Goal: Find specific page/section: Find specific page/section

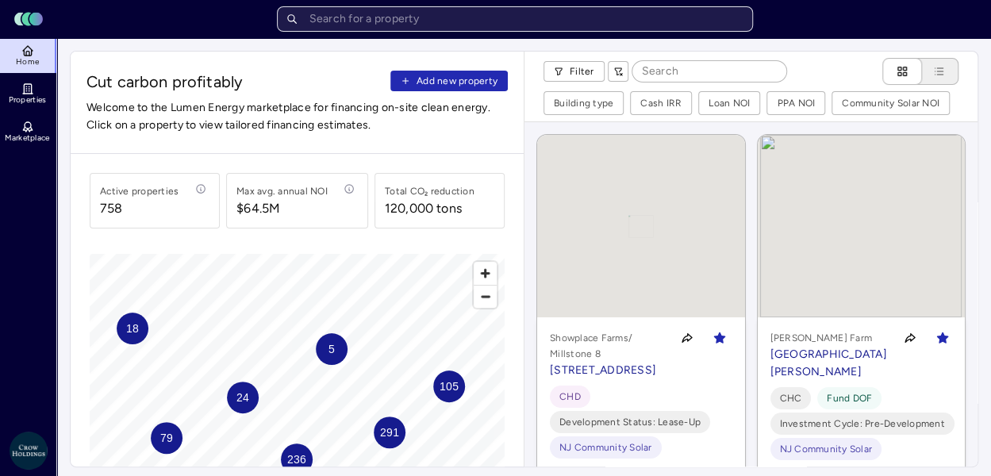
click at [478, 22] on input "text" at bounding box center [515, 18] width 476 height 25
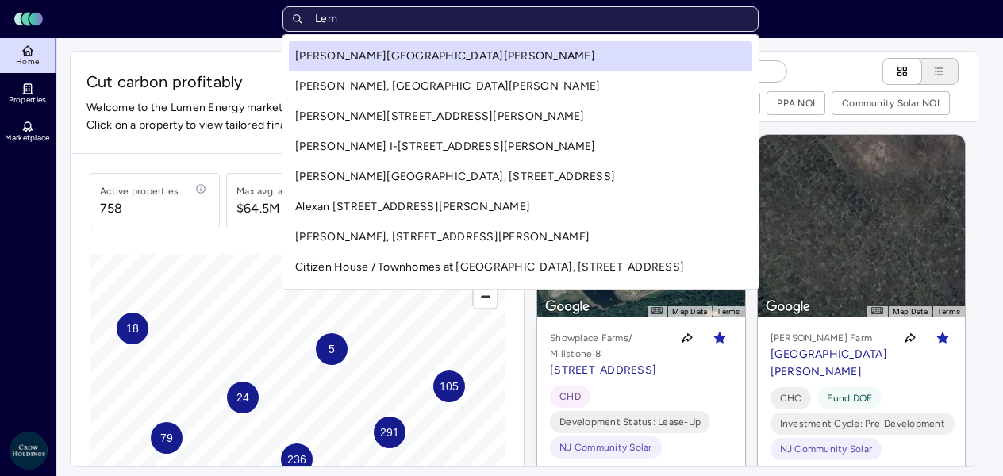
type input "Lemo"
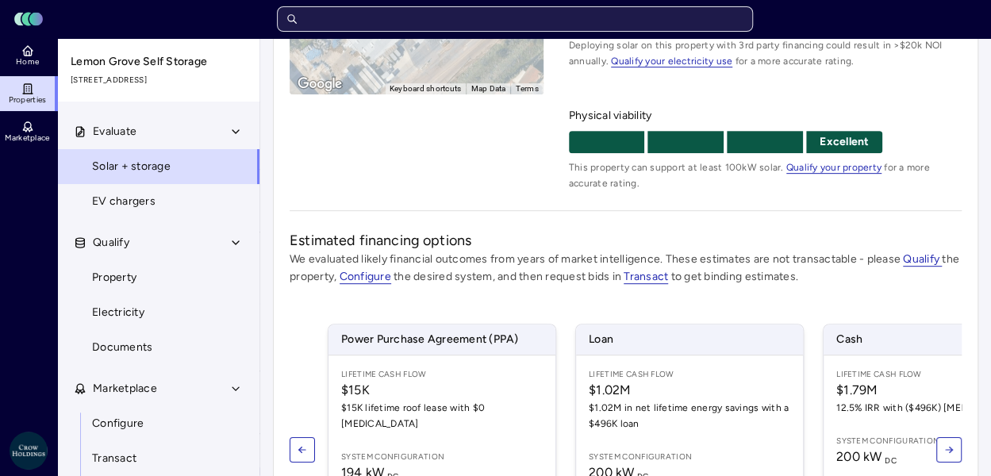
scroll to position [317, 0]
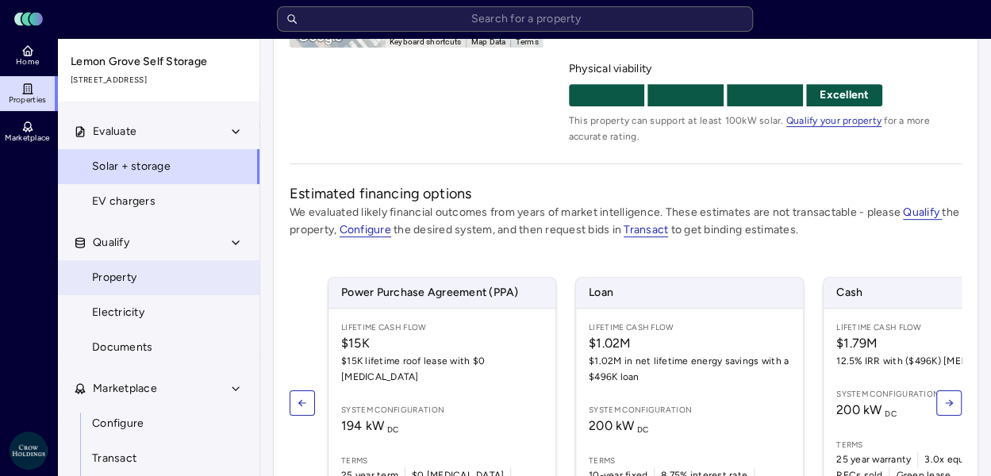
click at [106, 279] on span "Property" at bounding box center [114, 277] width 44 height 17
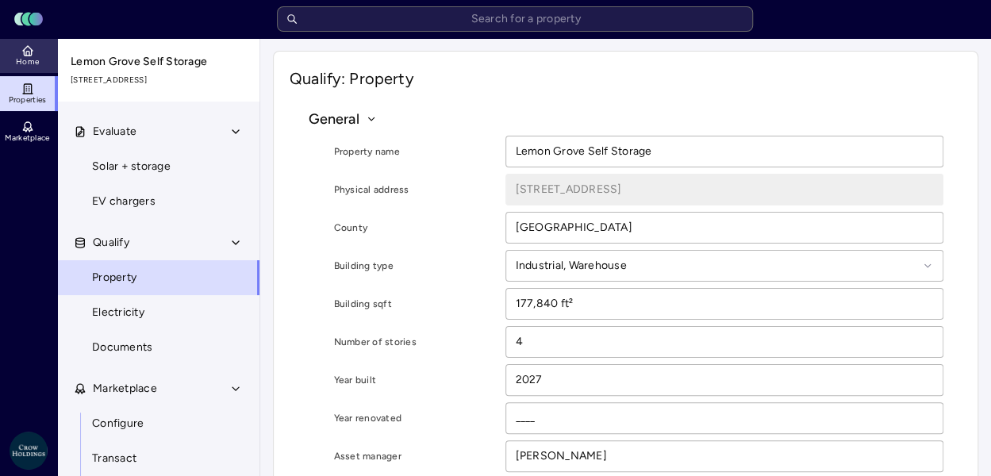
click at [11, 44] on link "Home" at bounding box center [29, 55] width 58 height 35
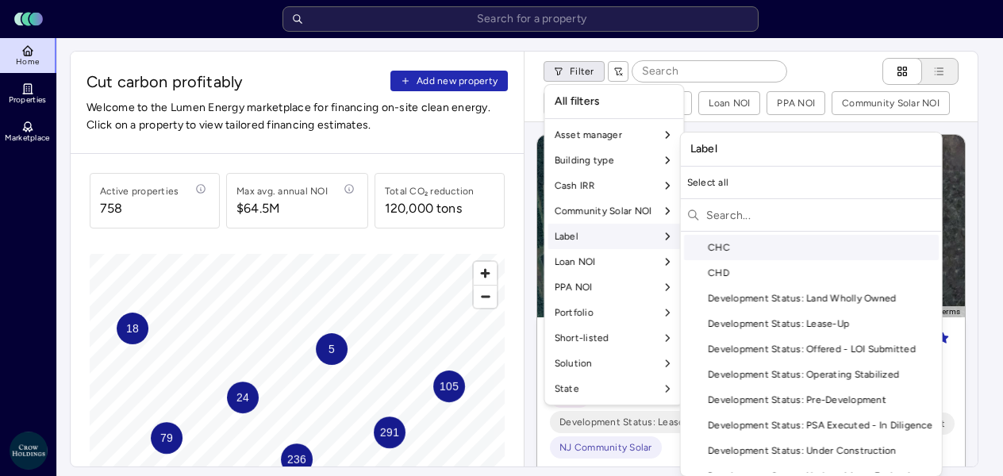
click at [722, 245] on div "CHC" at bounding box center [811, 247] width 255 height 25
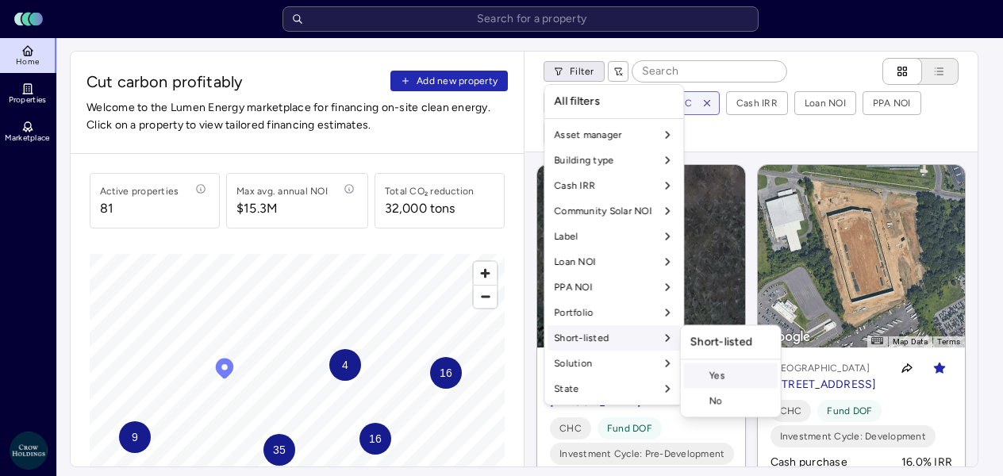
click at [714, 373] on div "Yes" at bounding box center [731, 375] width 94 height 25
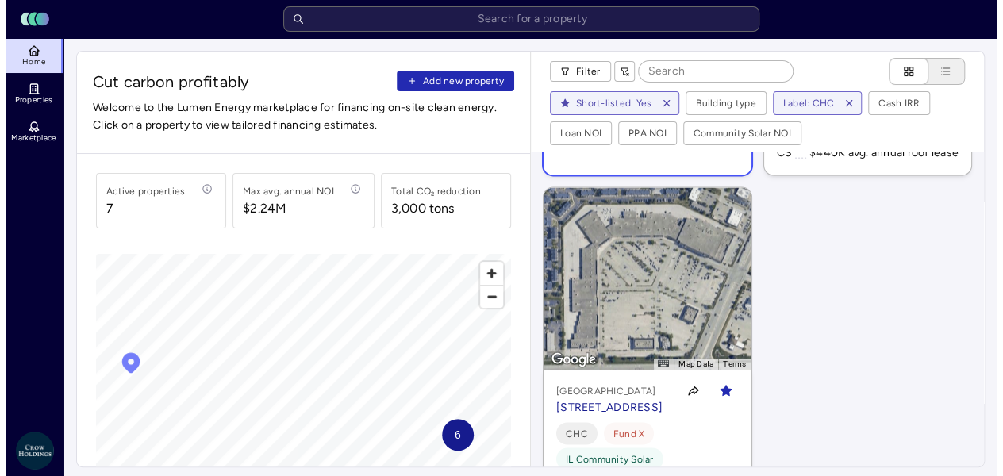
scroll to position [1349, 0]
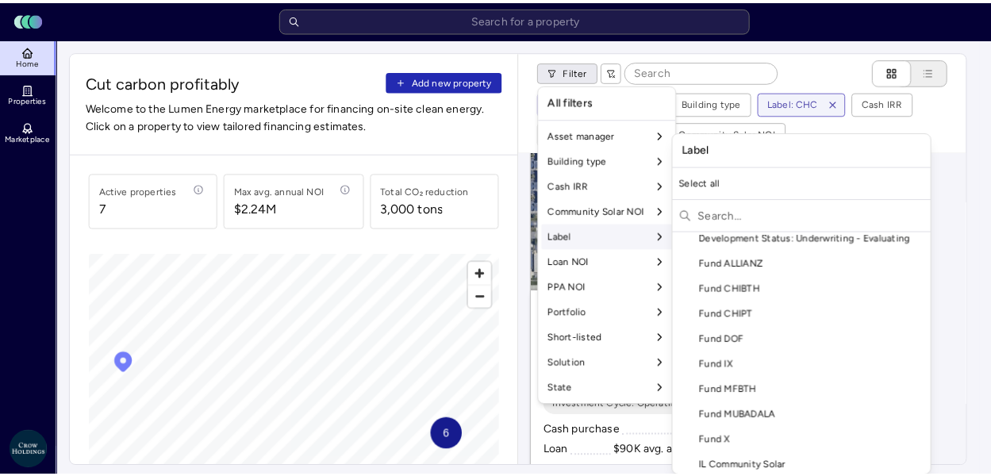
scroll to position [317, 0]
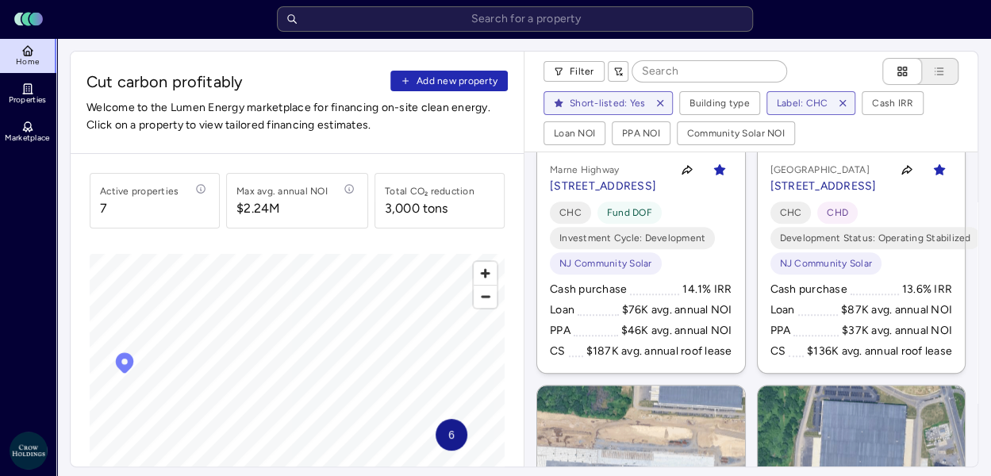
scroll to position [635, 0]
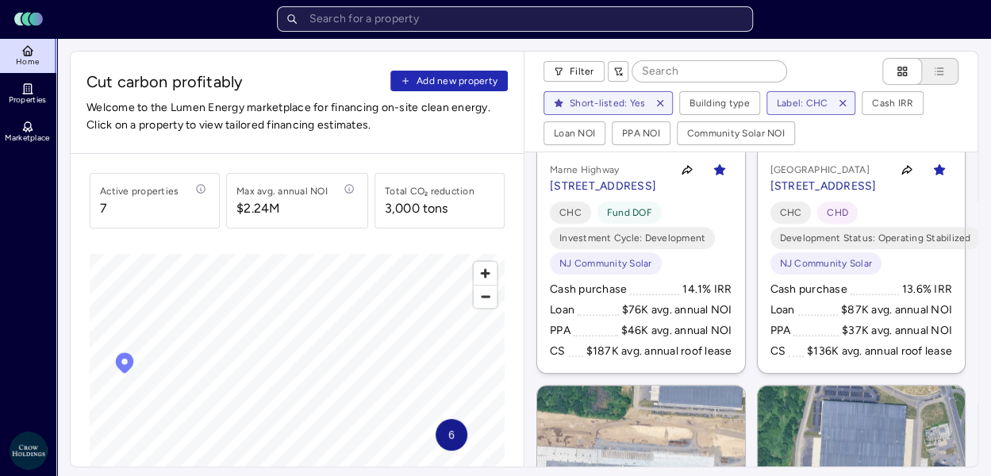
click at [428, 18] on input "text" at bounding box center [515, 18] width 476 height 25
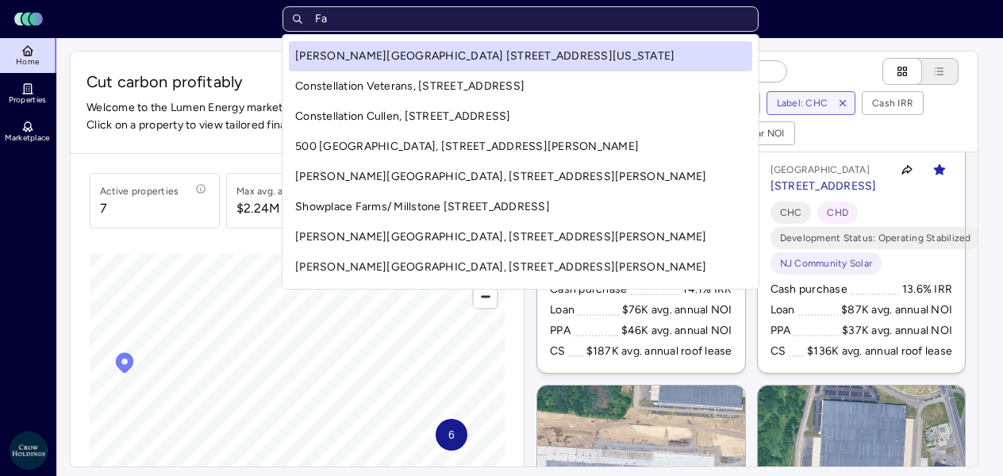
type input "Fal"
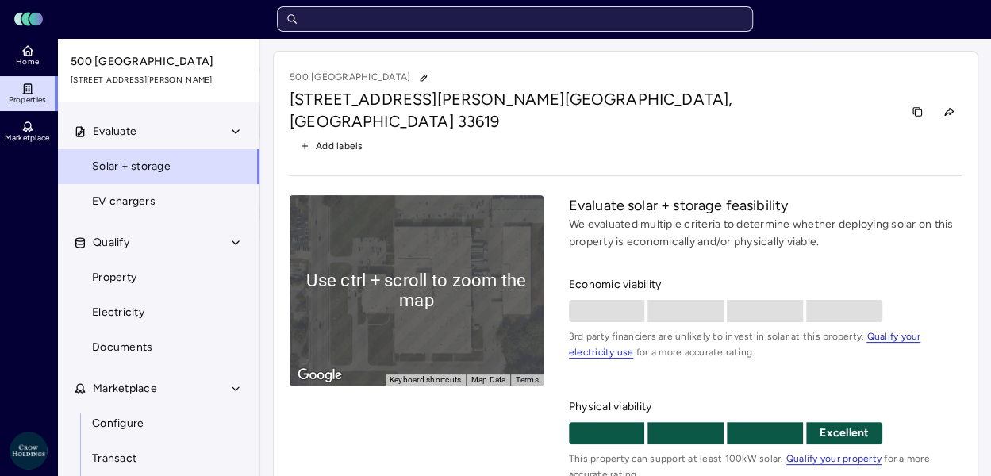
scroll to position [79, 0]
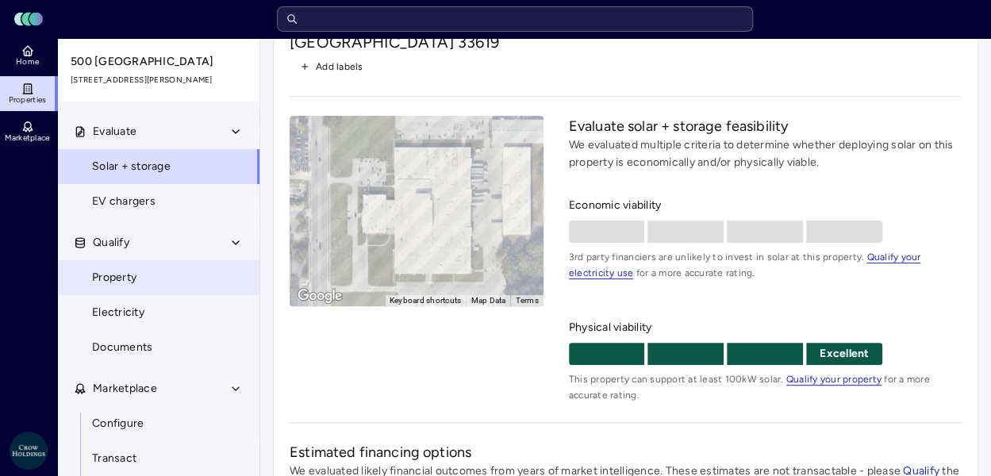
click at [116, 277] on span "Property" at bounding box center [114, 277] width 44 height 17
type textarea "x"
